Goal: Communication & Community: Answer question/provide support

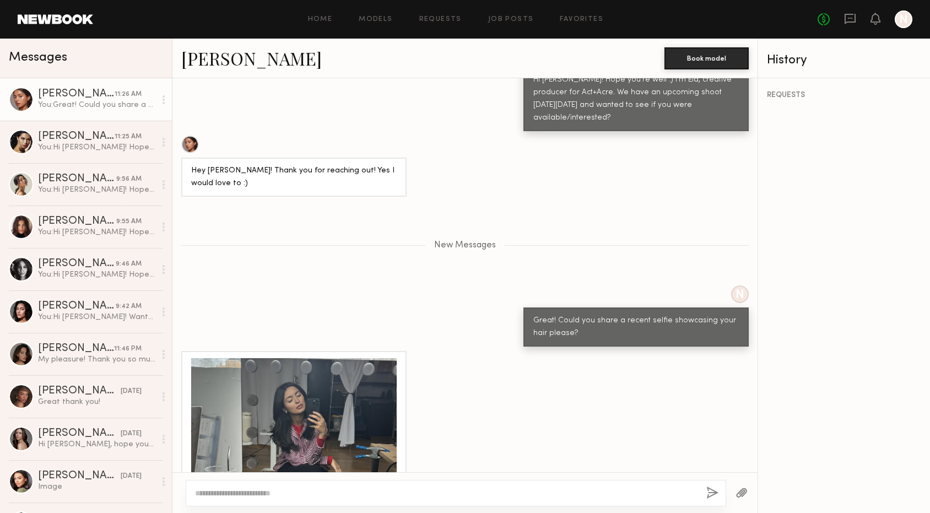
scroll to position [520, 0]
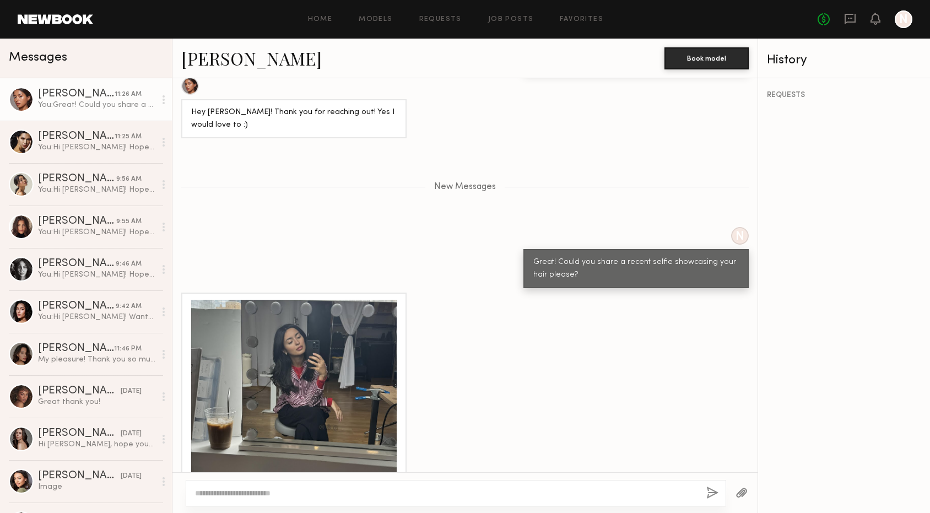
click at [286, 360] on div at bounding box center [293, 402] width 205 height 205
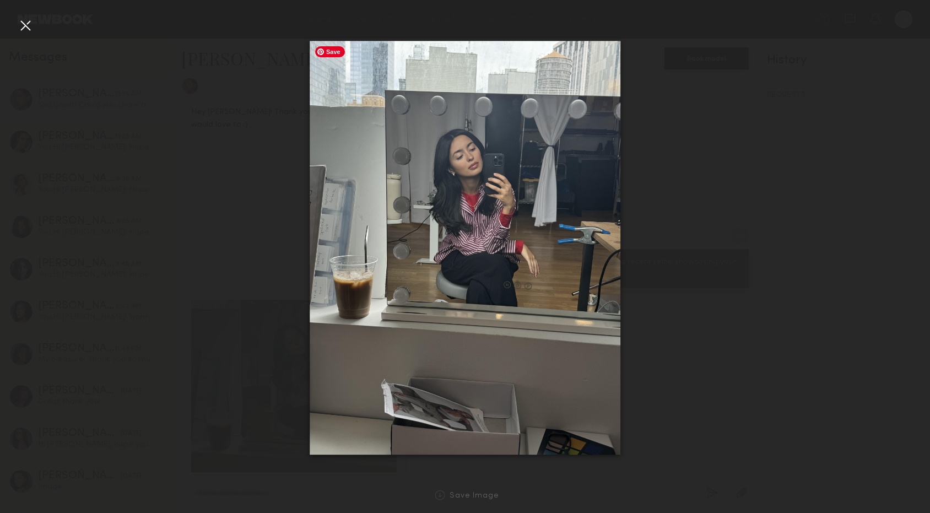
click at [499, 172] on img at bounding box center [465, 248] width 311 height 414
click at [723, 331] on div at bounding box center [465, 248] width 930 height 460
click at [24, 27] on div at bounding box center [26, 26] width 18 height 18
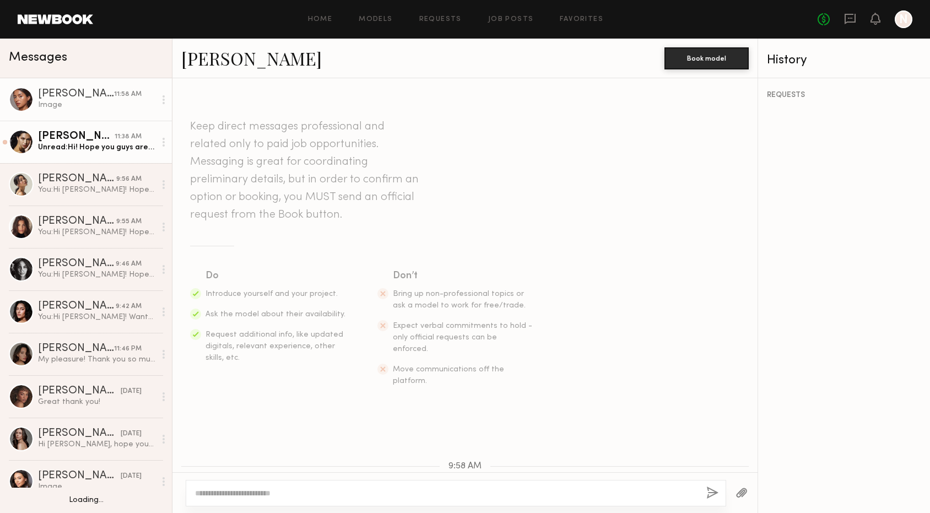
scroll to position [533, 0]
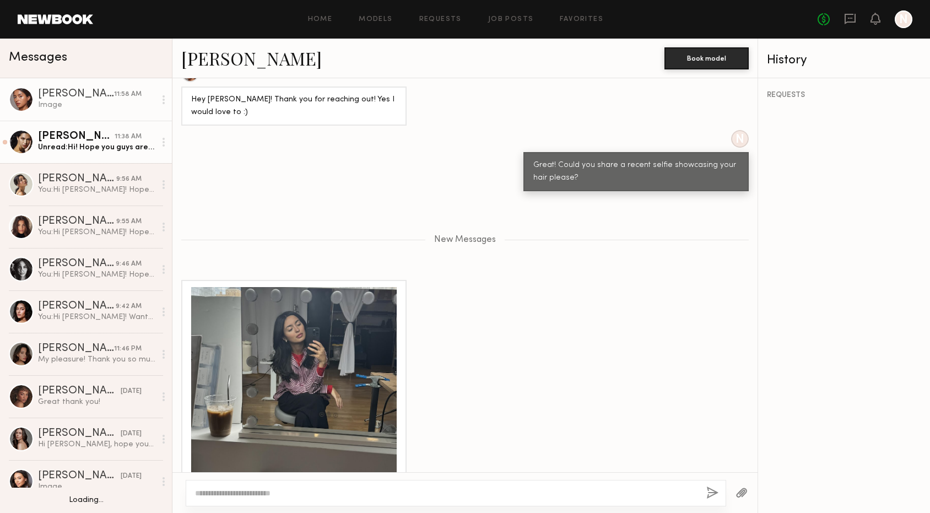
click at [86, 153] on link "Giselle P. 11:38 AM Unread: Hi! Hope you guys are well too! So fun yes I’m avai…" at bounding box center [86, 142] width 172 height 42
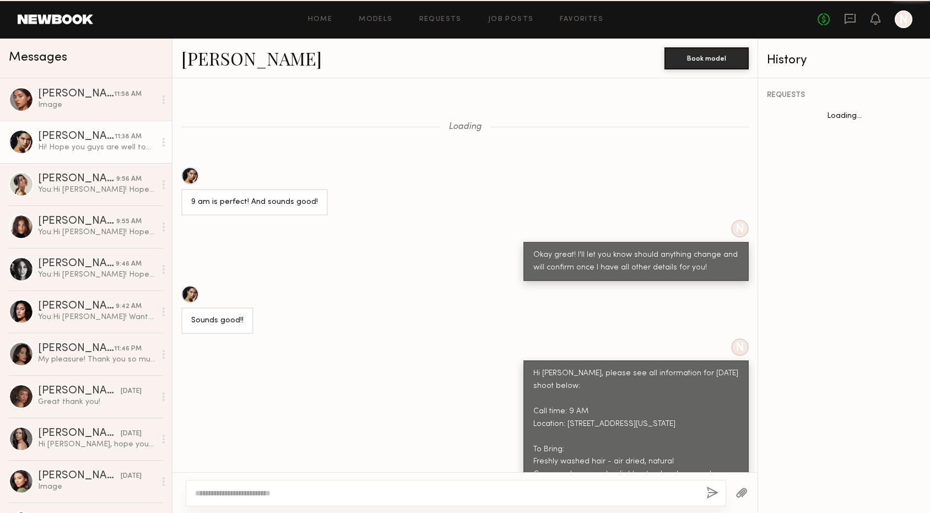
scroll to position [778, 0]
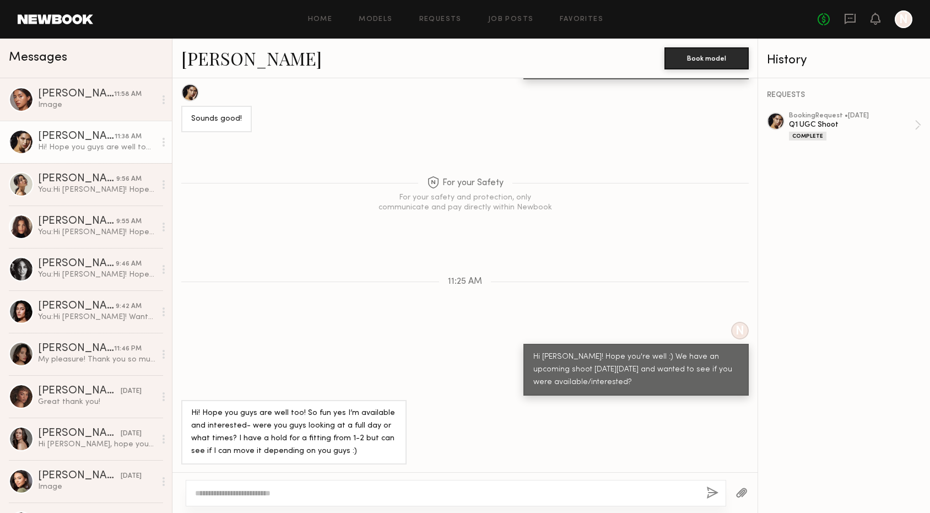
click at [287, 491] on textarea at bounding box center [446, 493] width 502 height 11
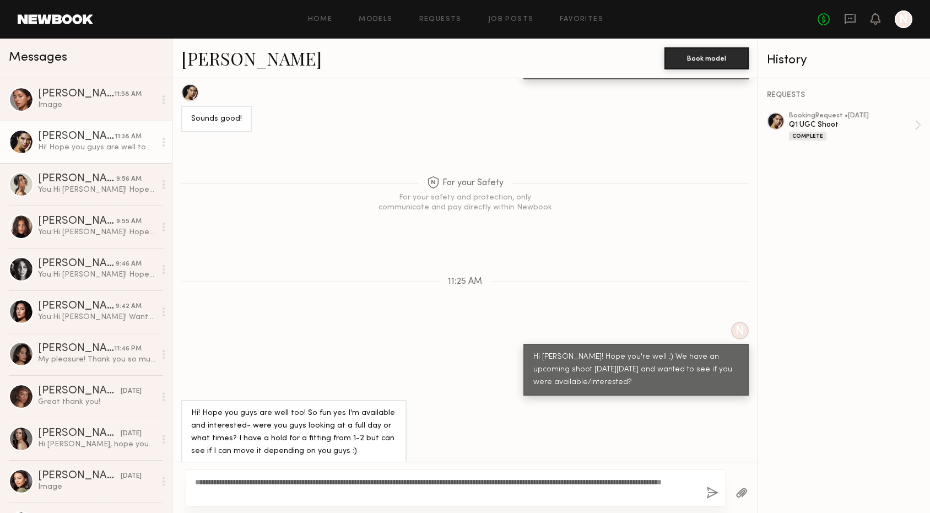
type textarea "**********"
click at [713, 491] on button "button" at bounding box center [712, 493] width 12 height 14
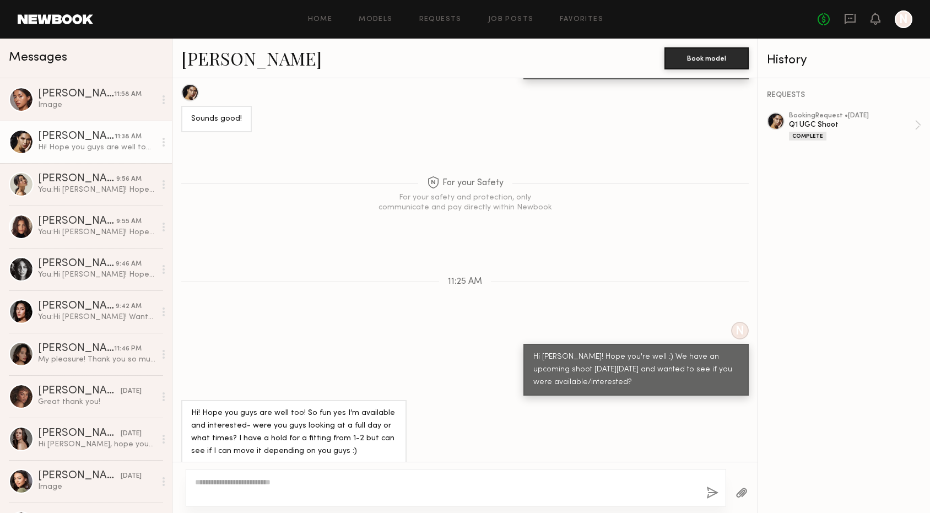
scroll to position [940, 0]
